Goal: Task Accomplishment & Management: Complete application form

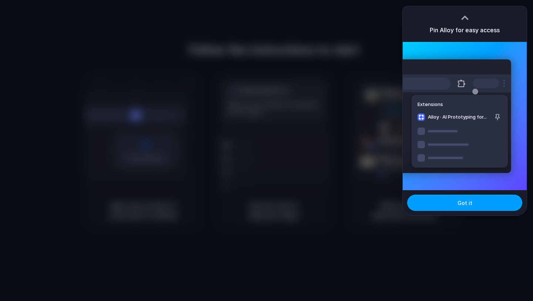
click at [453, 203] on button "Got it" at bounding box center [464, 202] width 115 height 16
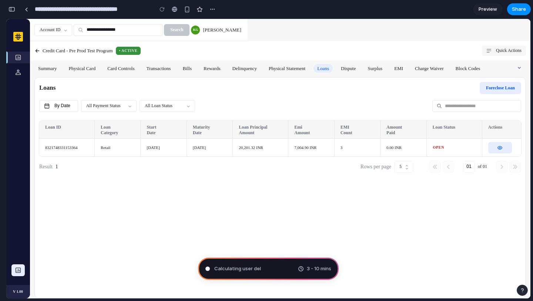
type input "**********"
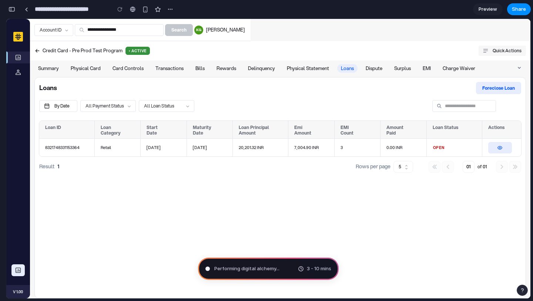
scroll to position [15, 0]
click at [274, 265] on span "Translating human wishes ." at bounding box center [245, 268] width 62 height 7
click at [302, 270] on div "3 - 10 mins" at bounding box center [314, 268] width 33 height 7
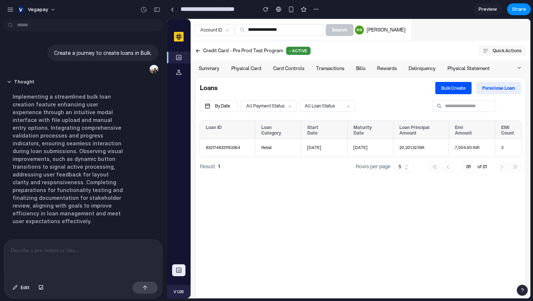
scroll to position [93, 0]
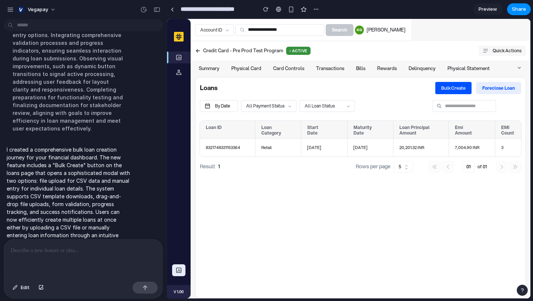
click at [440, 84] on button "Bulk Create" at bounding box center [453, 88] width 36 height 12
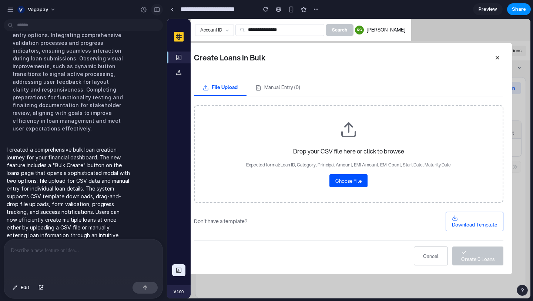
click at [156, 11] on div "button" at bounding box center [157, 9] width 7 height 5
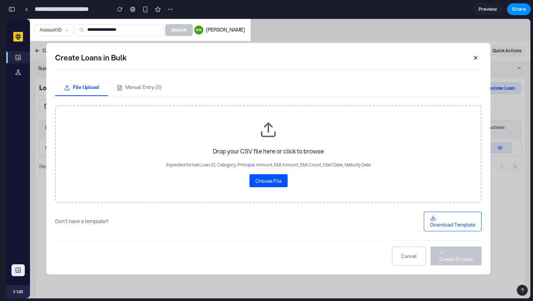
click at [414, 259] on button "Cancel" at bounding box center [409, 255] width 34 height 19
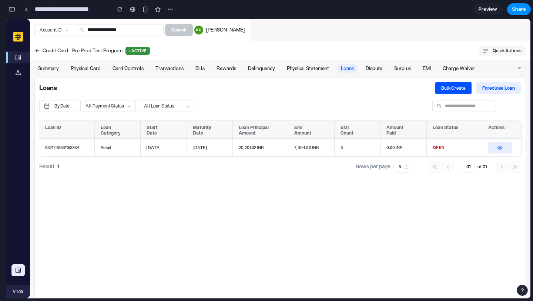
click at [454, 90] on span "Bulk Create" at bounding box center [453, 88] width 24 height 6
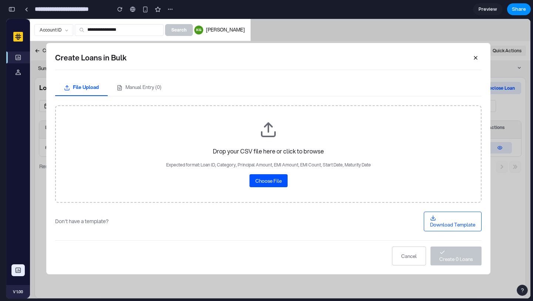
click at [275, 177] on span "Choose File" at bounding box center [268, 180] width 26 height 7
click at [148, 87] on button "Manual Entry ( 0 )" at bounding box center [139, 87] width 63 height 17
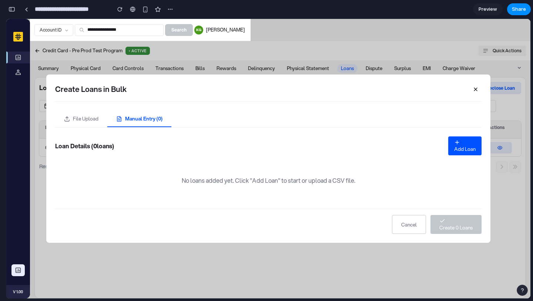
click at [447, 144] on div "Loan Details ( 0 loans) Add Loan" at bounding box center [268, 145] width 426 height 19
click at [457, 150] on span "Add Loan" at bounding box center [464, 148] width 21 height 7
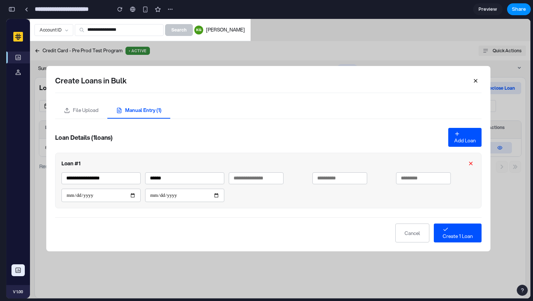
click at [175, 182] on input "******" at bounding box center [184, 178] width 79 height 12
click at [257, 182] on input "number" at bounding box center [256, 178] width 55 height 12
click at [403, 234] on button "Cancel" at bounding box center [412, 232] width 34 height 19
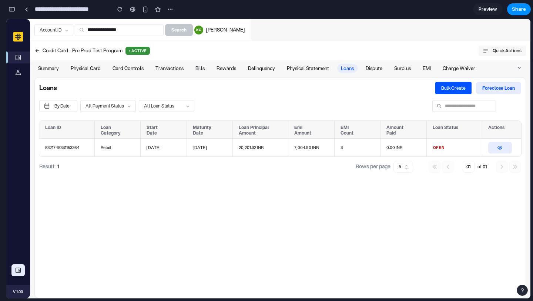
click at [403, 234] on div "Loans Bulk Create Foreclose loan By Date All Payment Status ​ All Loan Status ​…" at bounding box center [280, 187] width 492 height 221
click at [458, 90] on span "Bulk Create" at bounding box center [453, 88] width 24 height 6
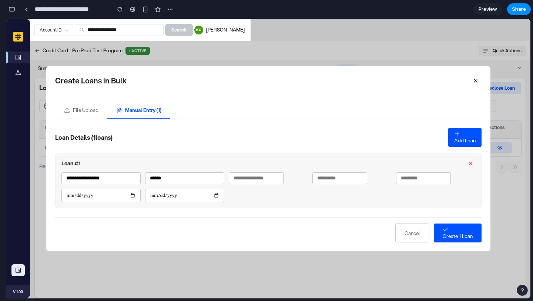
click at [475, 80] on icon "button" at bounding box center [476, 81] width 6 height 6
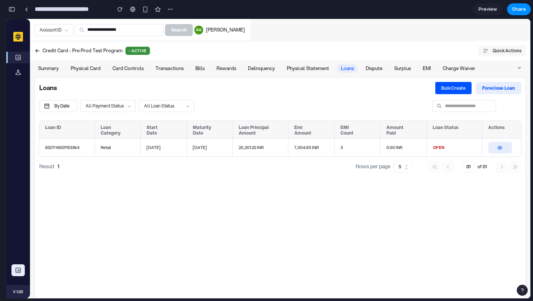
click at [487, 50] on icon at bounding box center [485, 50] width 5 height 5
click at [448, 87] on span "Bulk Create" at bounding box center [453, 88] width 24 height 6
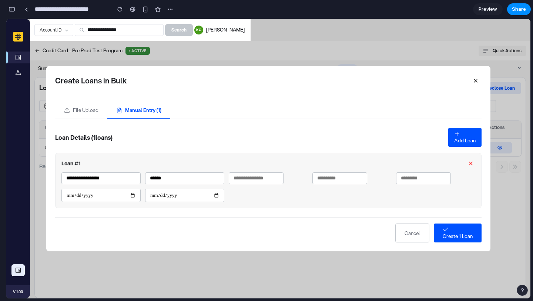
click at [473, 75] on button "button" at bounding box center [476, 81] width 12 height 12
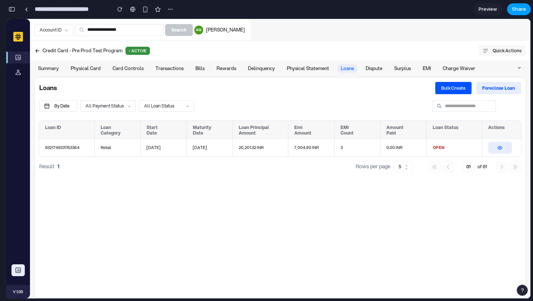
click at [515, 7] on span "Share" at bounding box center [519, 9] width 14 height 7
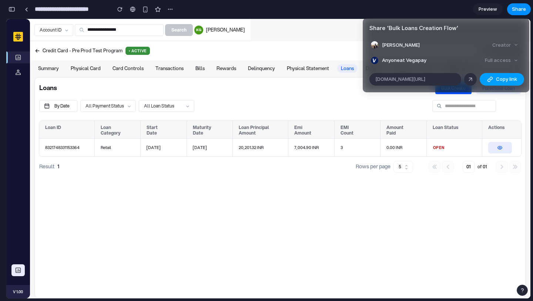
click at [497, 80] on span "Copy link" at bounding box center [506, 79] width 21 height 7
click at [387, 214] on div "Share ' Bulk Loans Creation Flow ' [PERSON_NAME] Creator Anyone at Vegapay Full…" at bounding box center [266, 150] width 533 height 301
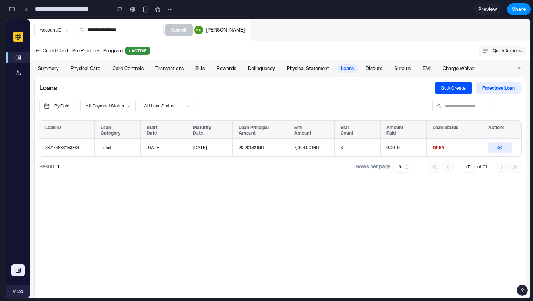
click at [457, 88] on span "Bulk Create" at bounding box center [453, 88] width 24 height 6
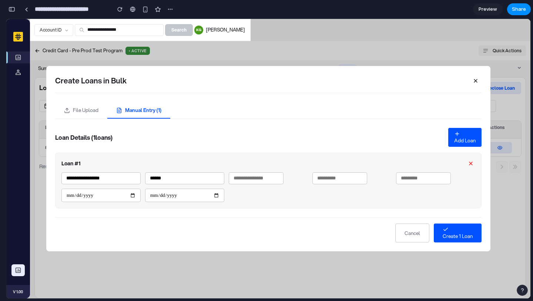
click at [83, 106] on button "File Upload" at bounding box center [81, 110] width 52 height 17
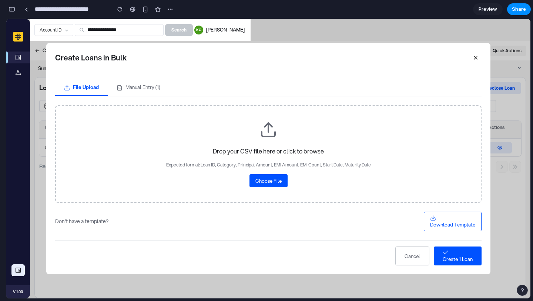
click at [265, 184] on button "Choose File" at bounding box center [268, 180] width 38 height 13
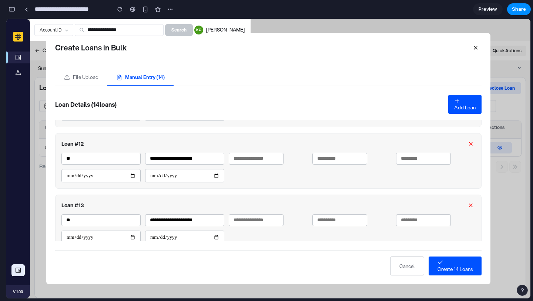
scroll to position [748, 0]
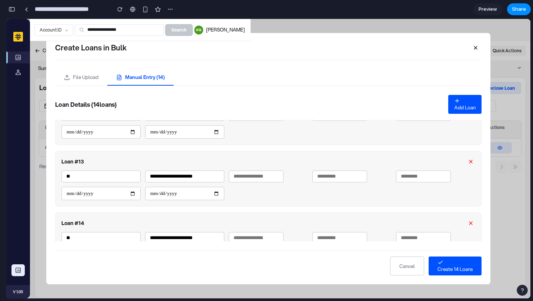
click at [96, 77] on button "File Upload" at bounding box center [81, 77] width 52 height 17
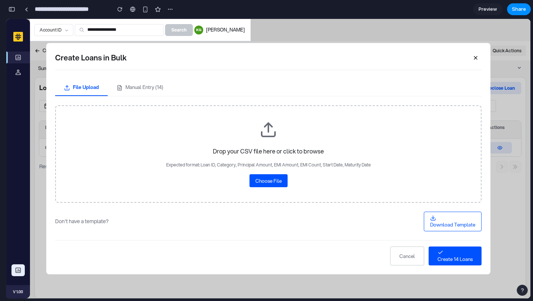
click at [137, 84] on button "Manual Entry ( 14 )" at bounding box center [140, 87] width 64 height 17
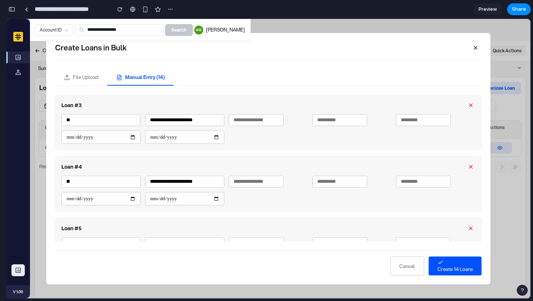
scroll to position [0, 0]
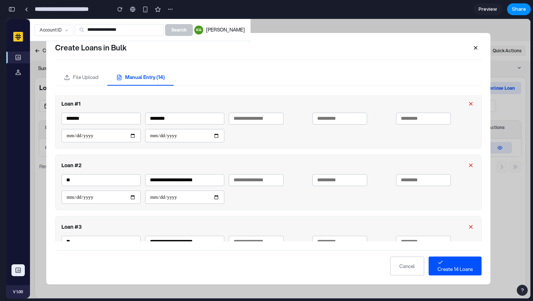
click at [476, 49] on icon "button" at bounding box center [476, 48] width 6 height 6
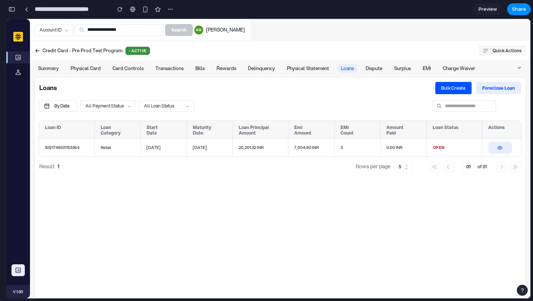
click at [449, 87] on span "Bulk Create" at bounding box center [453, 88] width 24 height 6
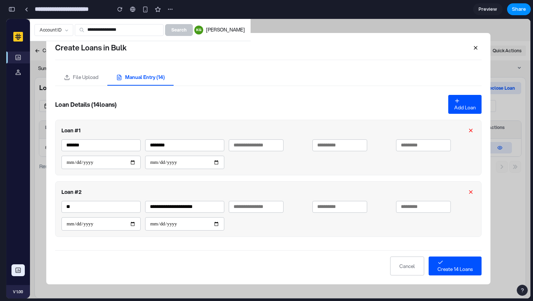
click at [93, 81] on button "File Upload" at bounding box center [81, 77] width 52 height 17
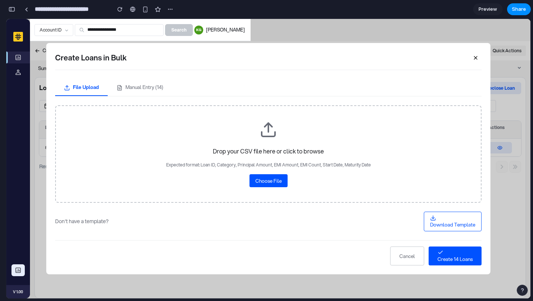
click at [134, 86] on button "Manual Entry ( 14 )" at bounding box center [140, 87] width 64 height 17
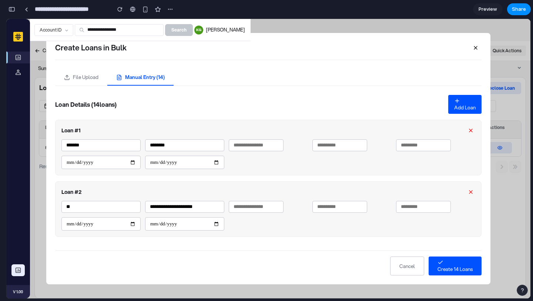
click at [202, 146] on input "********" at bounding box center [184, 145] width 79 height 12
click at [133, 148] on input "*******" at bounding box center [100, 145] width 79 height 12
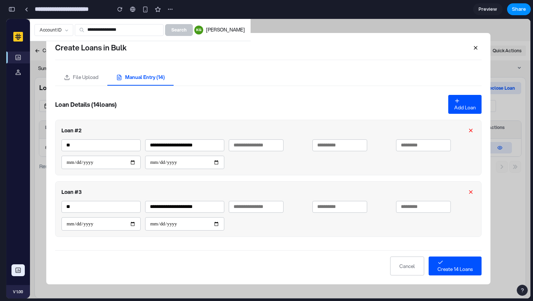
click at [104, 211] on input "**" at bounding box center [100, 207] width 79 height 12
click at [468, 128] on icon "button" at bounding box center [471, 130] width 6 height 6
click at [466, 127] on button "button" at bounding box center [470, 130] width 9 height 9
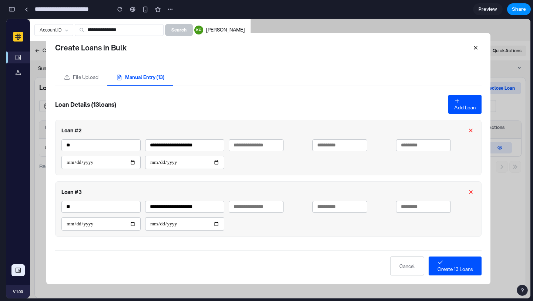
click at [466, 127] on button "button" at bounding box center [470, 130] width 9 height 9
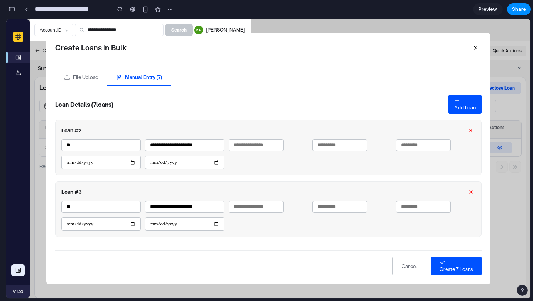
click at [466, 127] on button "button" at bounding box center [470, 130] width 9 height 9
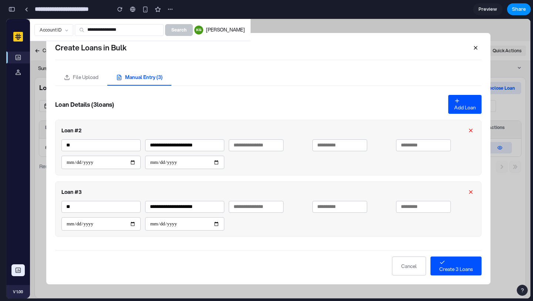
click at [466, 127] on button "button" at bounding box center [470, 130] width 9 height 9
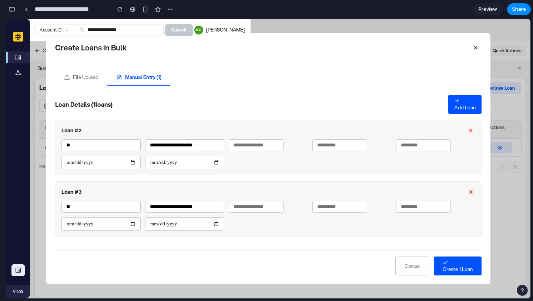
click at [466, 127] on button "button" at bounding box center [470, 130] width 9 height 9
click at [468, 128] on icon "button" at bounding box center [471, 130] width 6 height 6
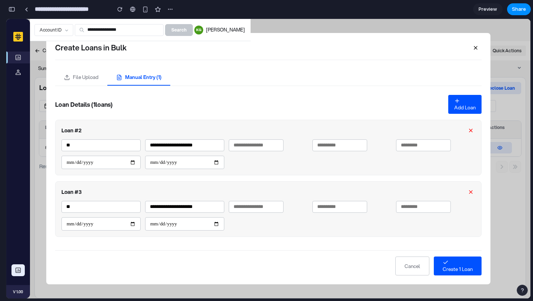
click at [468, 130] on icon "button" at bounding box center [471, 130] width 6 height 6
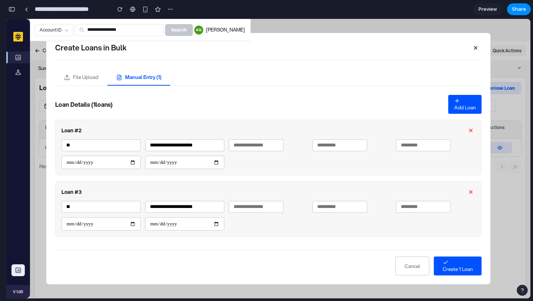
click at [468, 130] on icon "button" at bounding box center [471, 130] width 6 height 6
click at [468, 193] on icon "button" at bounding box center [471, 192] width 6 height 6
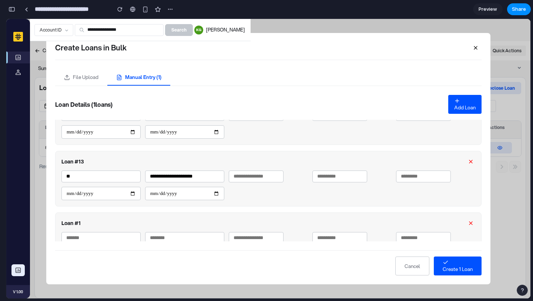
scroll to position [27, 0]
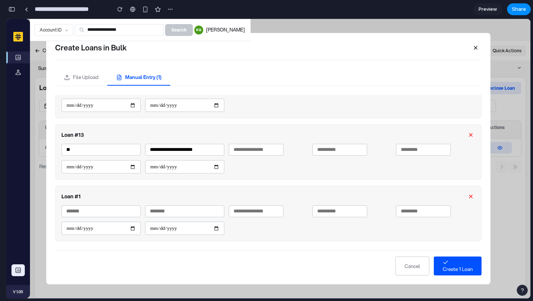
click at [469, 195] on icon "button" at bounding box center [470, 196] width 3 height 3
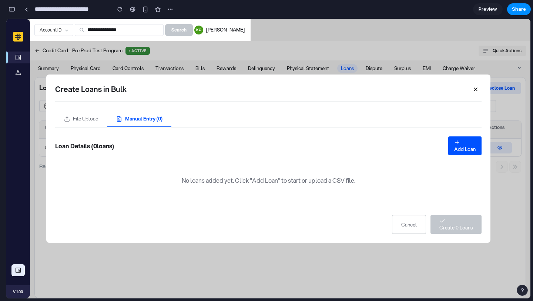
click at [93, 120] on button "File Upload" at bounding box center [81, 118] width 52 height 17
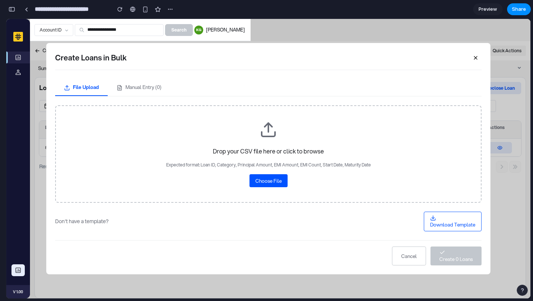
click at [144, 85] on button "Manual Entry ( 0 )" at bounding box center [139, 87] width 63 height 17
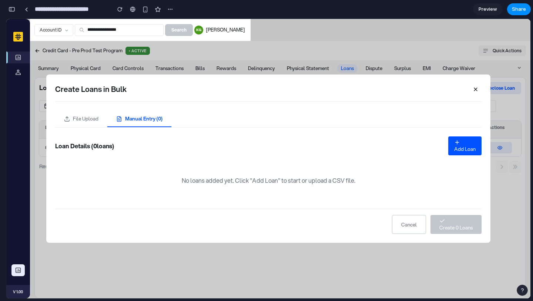
click at [461, 145] on span "Add Loan" at bounding box center [464, 148] width 21 height 7
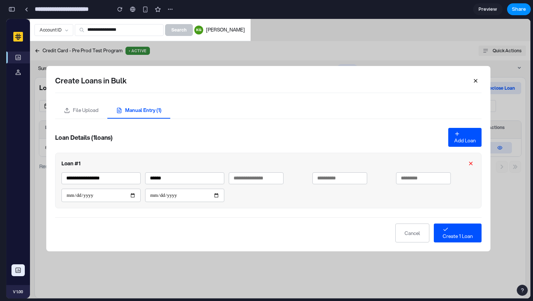
click at [241, 178] on input "number" at bounding box center [256, 178] width 55 height 12
click at [333, 177] on input "number" at bounding box center [339, 178] width 55 height 12
click at [409, 176] on input "number" at bounding box center [423, 178] width 55 height 12
click at [123, 191] on input "date" at bounding box center [100, 194] width 79 height 13
click at [132, 195] on input "date" at bounding box center [100, 194] width 79 height 13
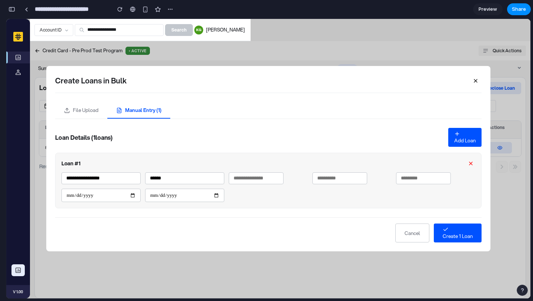
click at [217, 198] on input "date" at bounding box center [184, 194] width 79 height 13
click at [457, 229] on div "button" at bounding box center [458, 229] width 30 height 6
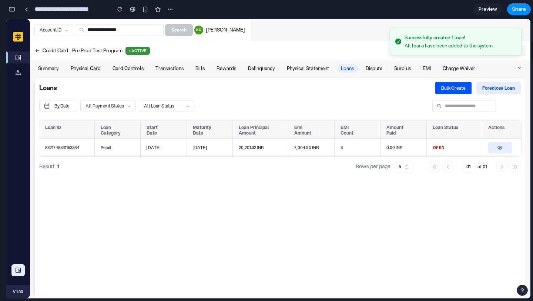
click at [430, 38] on div "Successfully created 1 loan!" at bounding box center [449, 37] width 89 height 7
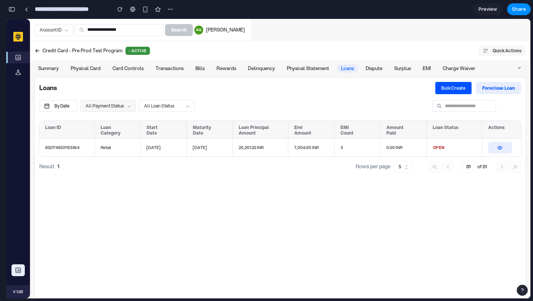
click at [123, 105] on span "All Payment Status" at bounding box center [104, 106] width 38 height 6
click at [174, 106] on span "All Loan Status" at bounding box center [159, 106] width 30 height 6
click at [237, 104] on div "By Date All Payment Status ​ All Loan Status ​ ​" at bounding box center [280, 107] width 482 height 15
click at [494, 146] on button "button" at bounding box center [500, 147] width 24 height 11
click at [489, 91] on button "Foreclose loan" at bounding box center [498, 88] width 45 height 13
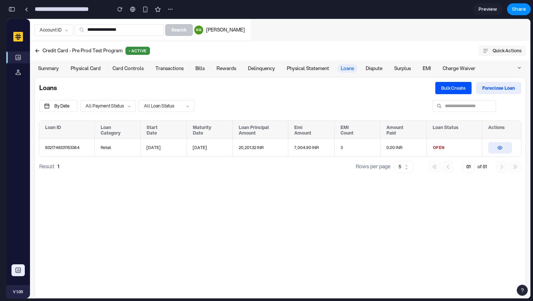
click at [463, 92] on button "Bulk Create" at bounding box center [453, 88] width 36 height 12
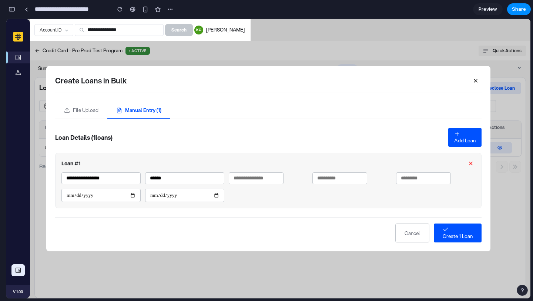
click at [477, 80] on icon "button" at bounding box center [476, 81] width 6 height 6
